Goal: Check status: Check status

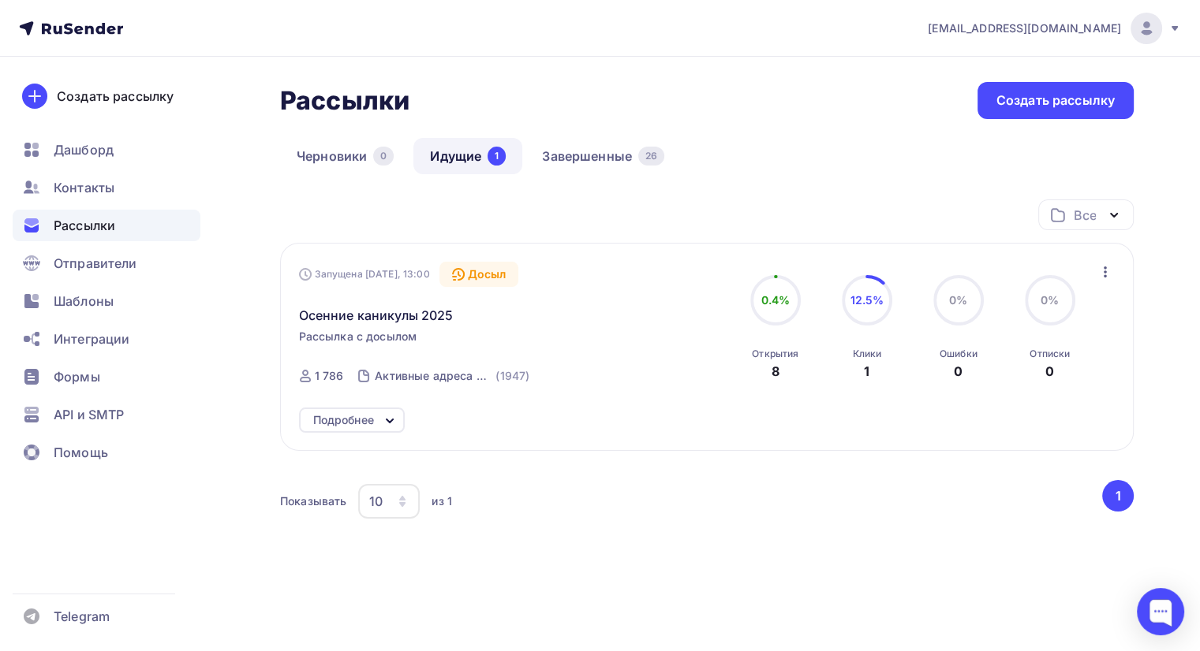
click at [461, 150] on link "Идущие 1" at bounding box center [467, 156] width 109 height 36
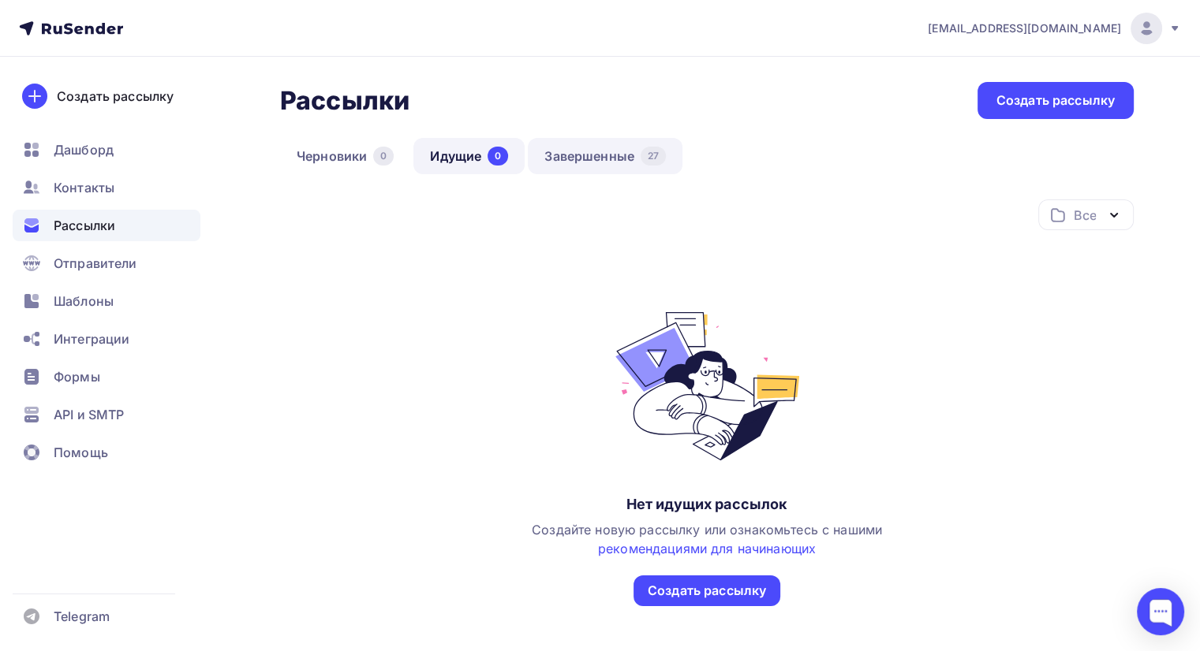
click at [607, 166] on link "Завершенные 27" at bounding box center [605, 156] width 155 height 36
